Goal: Navigation & Orientation: Find specific page/section

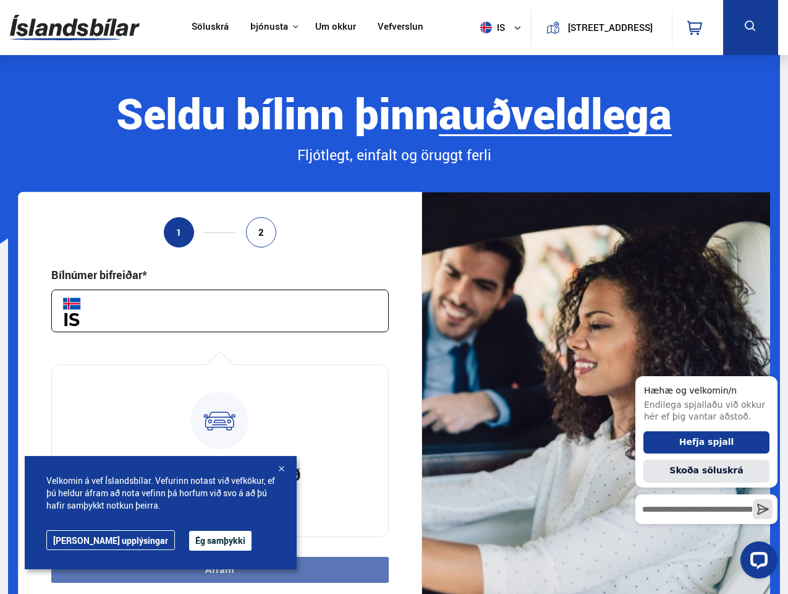
click at [75, 27] on img at bounding box center [75, 27] width 130 height 40
click at [488, 27] on span "is" at bounding box center [490, 28] width 31 height 12
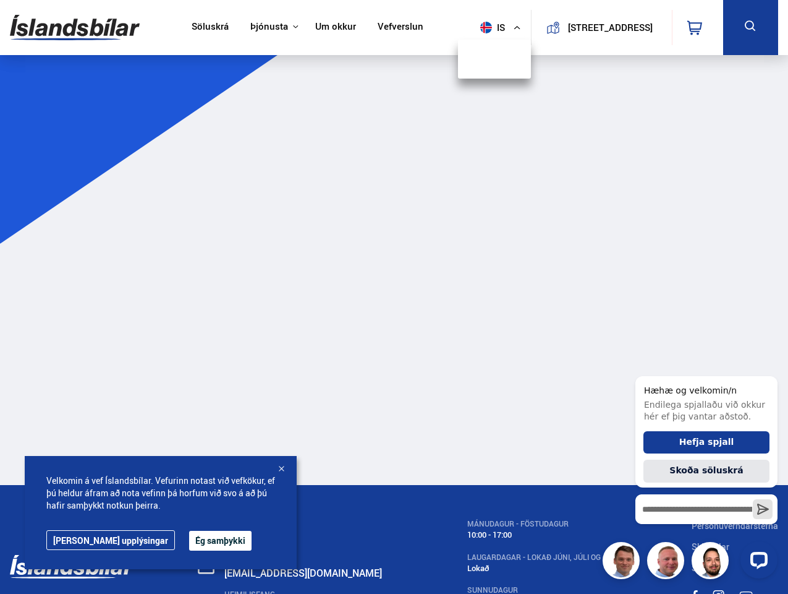
click at [697, 27] on icon at bounding box center [695, 27] width 15 height 15
click at [751, 27] on icon at bounding box center [750, 26] width 15 height 15
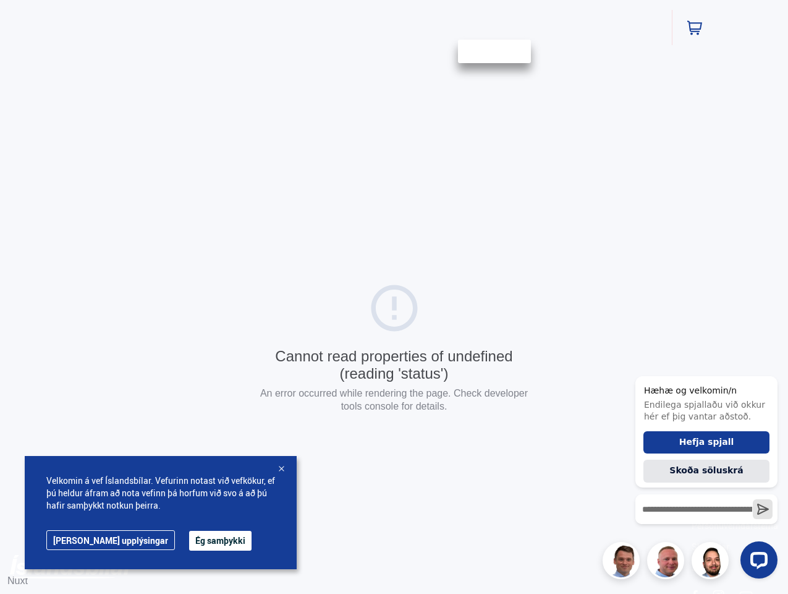
click at [220, 310] on div "Cannot read properties of undefined (reading 'status') An error occurred while …" at bounding box center [394, 349] width 788 height 699
click at [220, 569] on html "Söluskrá Þjónusta Íslandsbílar [DOMAIN_NAME] Íslandsvörn Leiðbeiningar Um okkur…" at bounding box center [394, 349] width 788 height 699
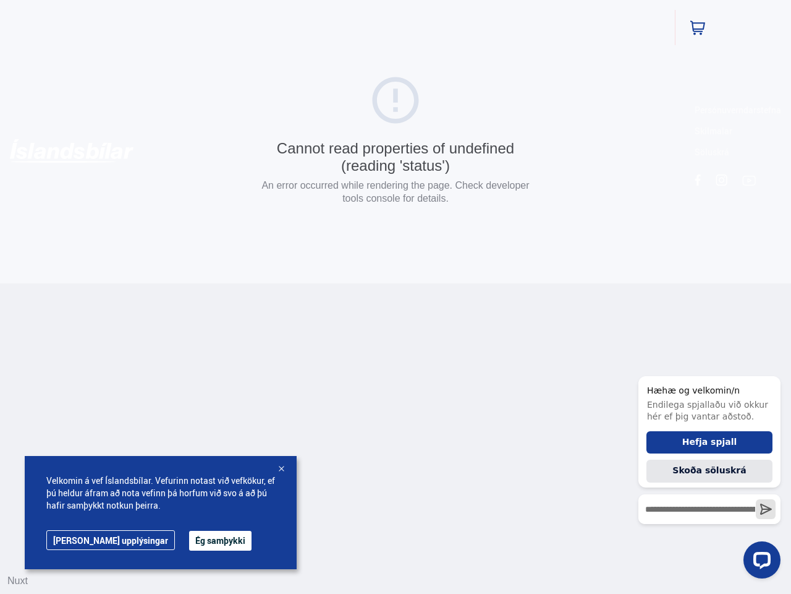
click at [189, 540] on button "Ég samþykki" at bounding box center [220, 541] width 62 height 20
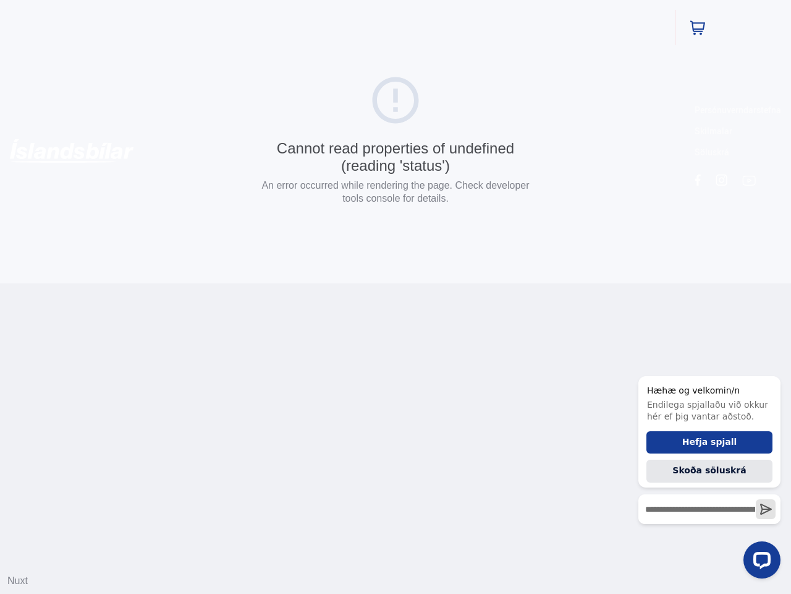
click at [281, 283] on html "Söluskrá Þjónusta Íslandsbílar [DOMAIN_NAME] Íslandsvörn Leiðbeiningar Um okkur…" at bounding box center [395, 141] width 791 height 283
